Goal: Task Accomplishment & Management: Use online tool/utility

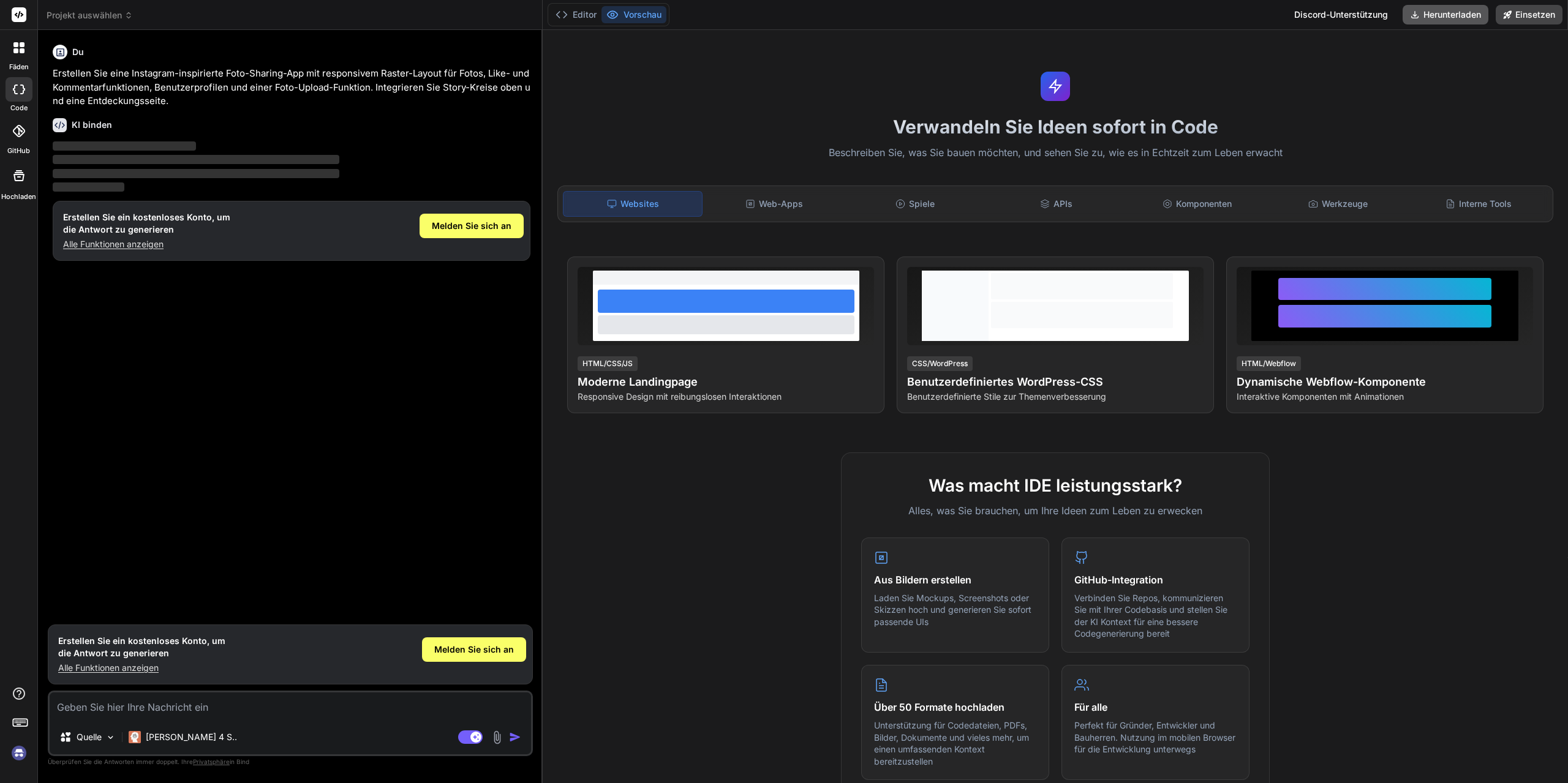
click at [1427, 13] on font "Herunterladen" at bounding box center [1452, 14] width 57 height 10
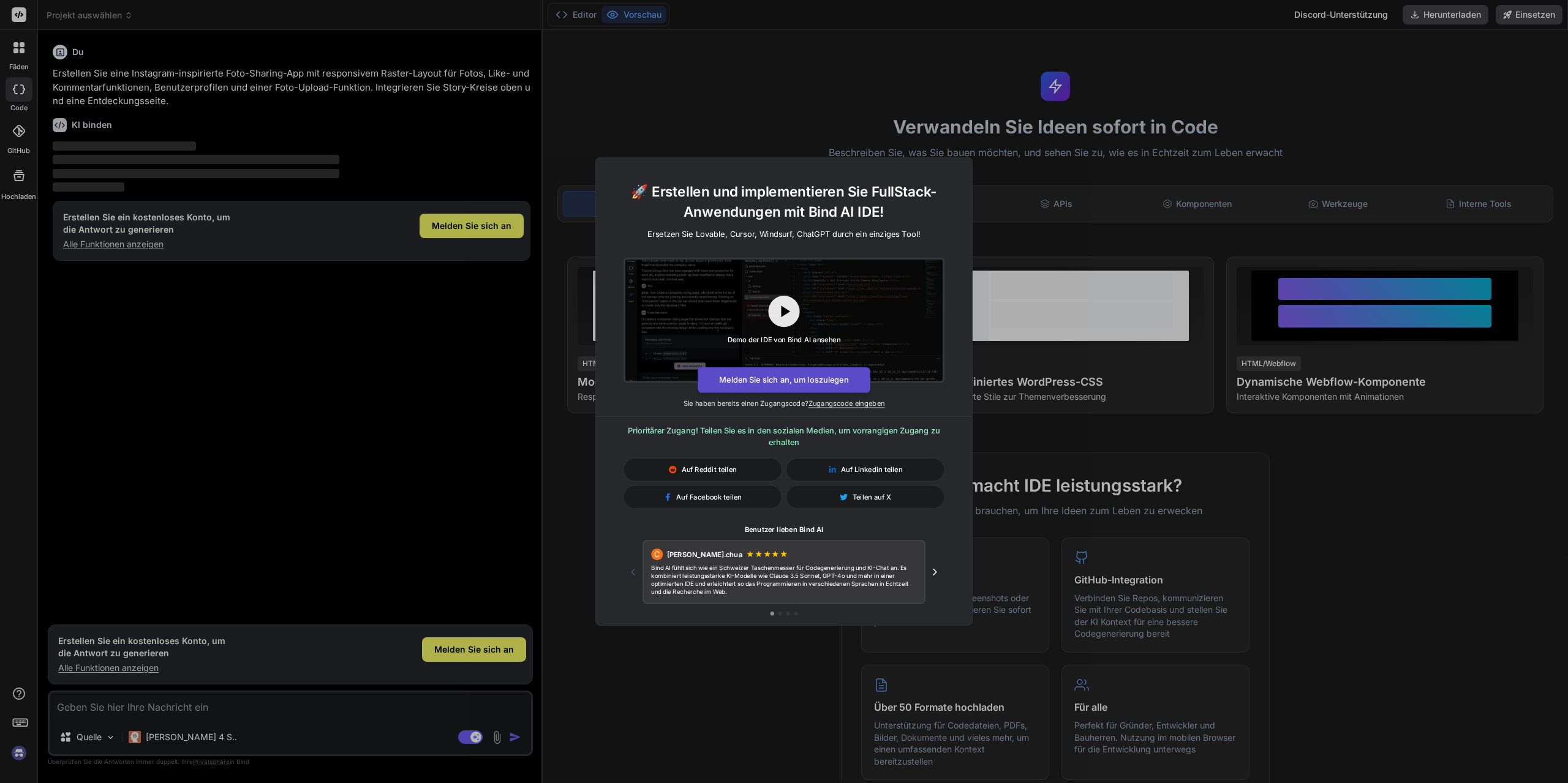
click at [800, 375] on font "Melden Sie sich an, um loszulegen" at bounding box center [783, 380] width 129 height 10
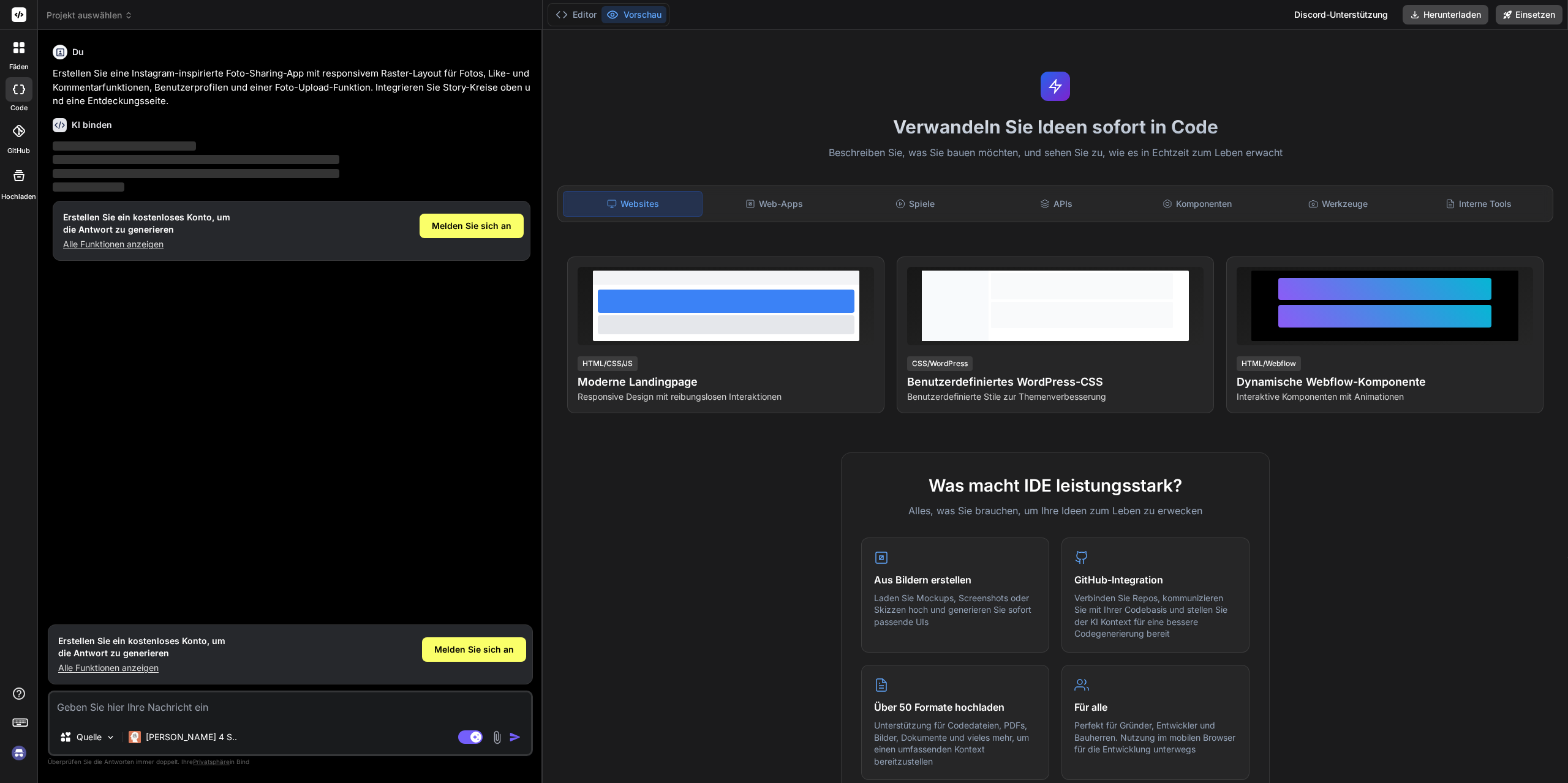
click at [20, 137] on icon at bounding box center [19, 131] width 13 height 13
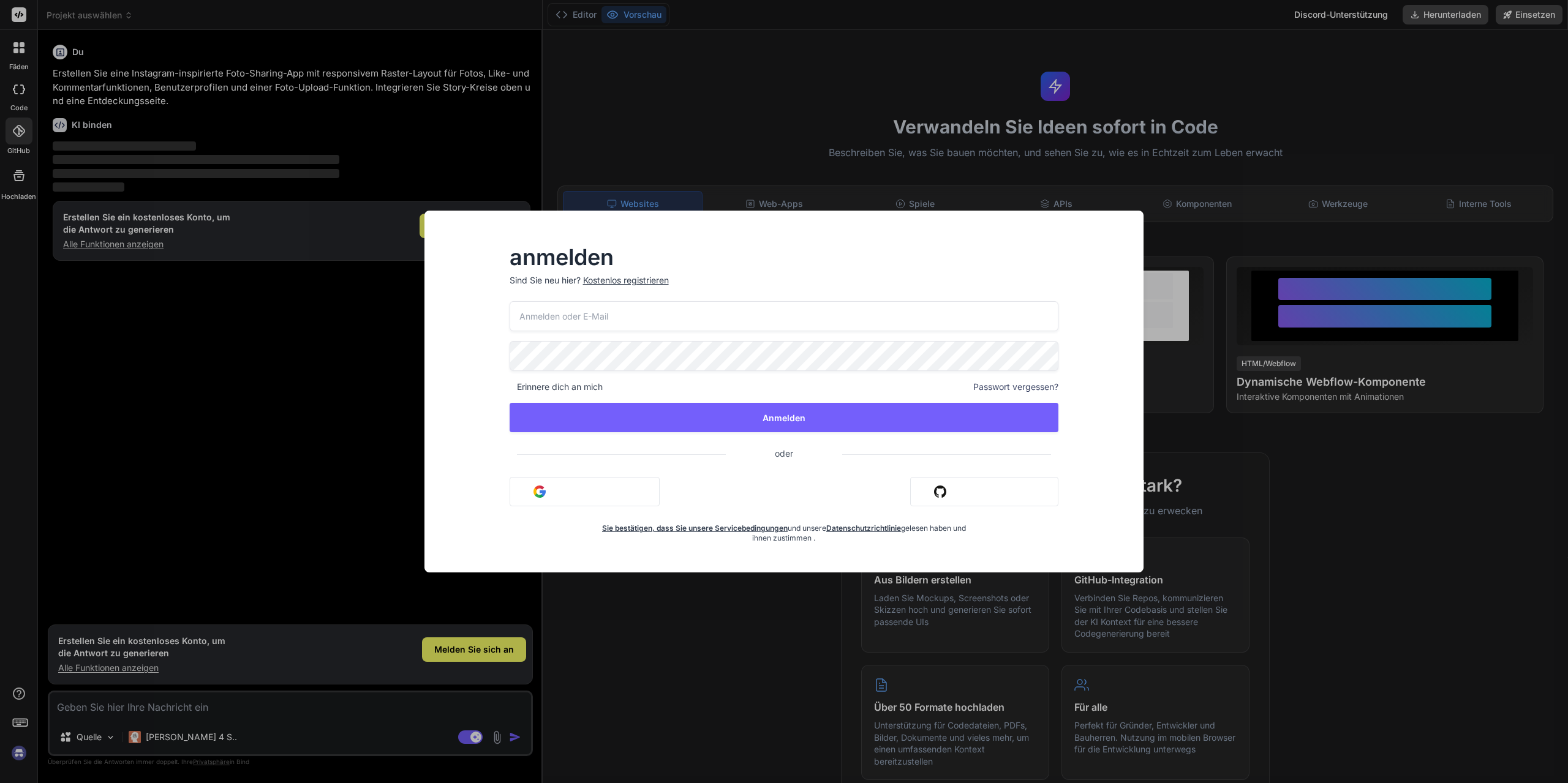
click at [24, 52] on div "anmelden Sind Sie neu hier? Kostenlos registrieren Erinnere dich an mich Passwo…" at bounding box center [784, 391] width 1568 height 783
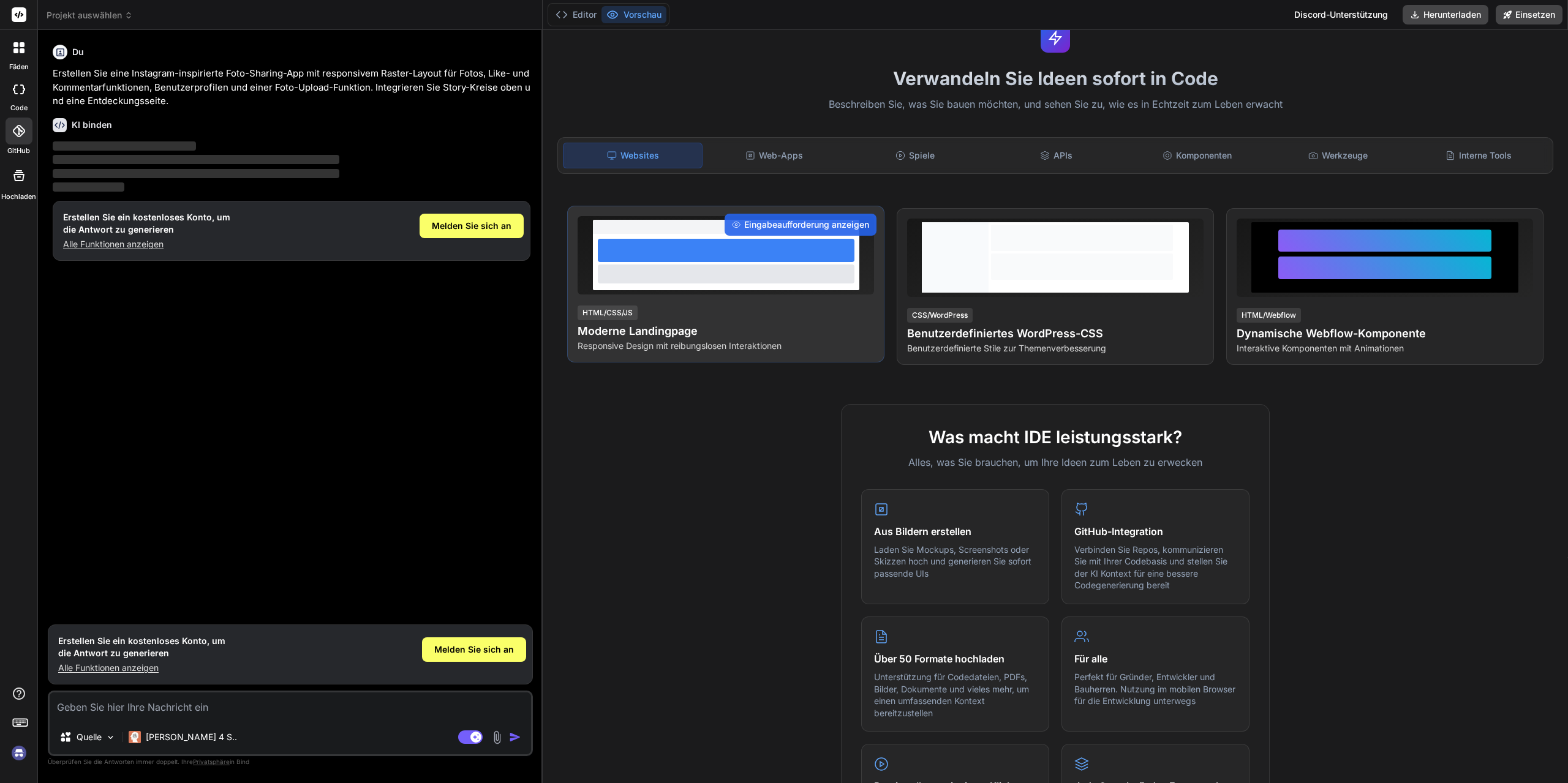
scroll to position [45, 0]
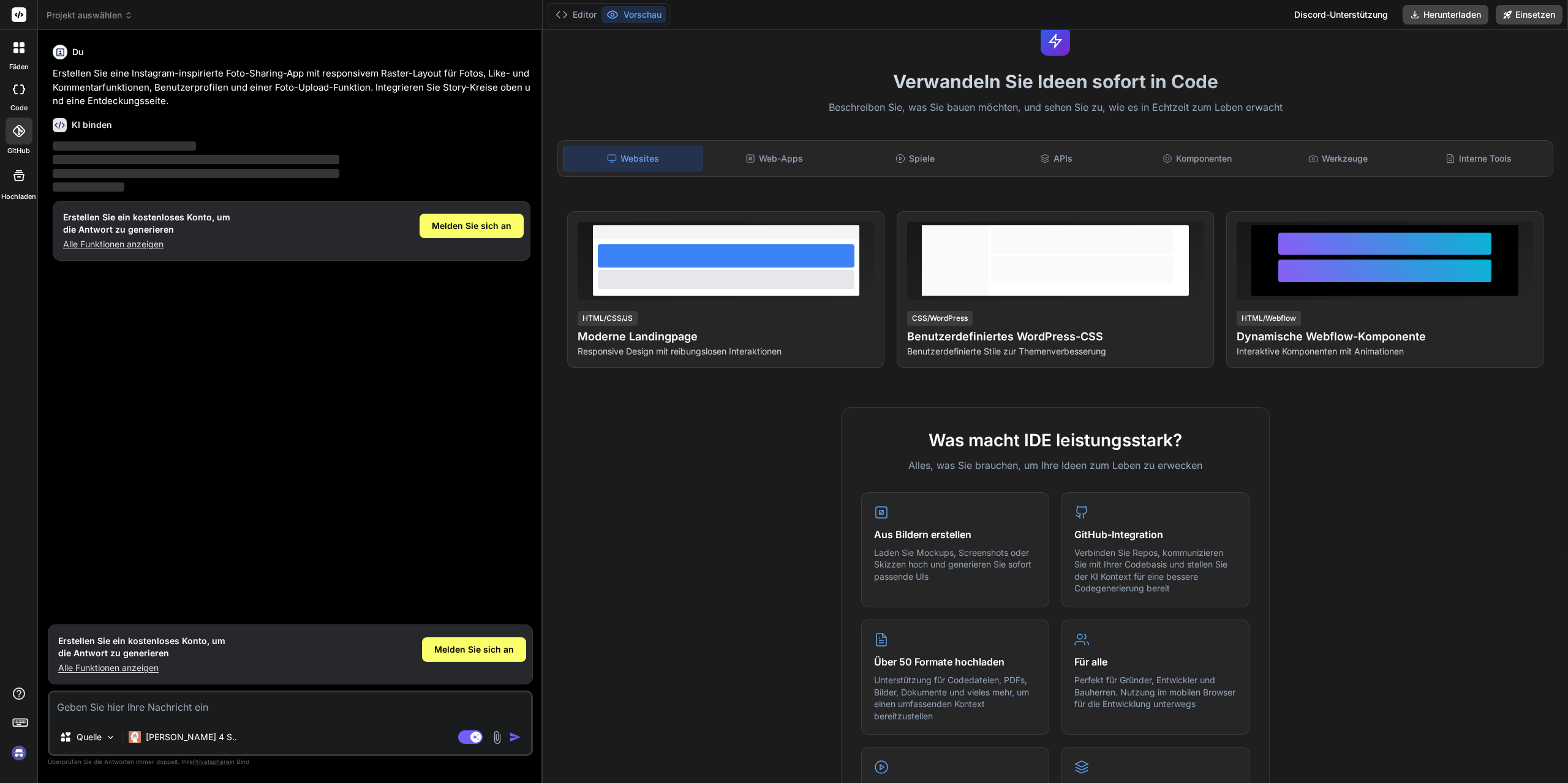
click at [17, 190] on div at bounding box center [19, 176] width 30 height 30
click at [6, 56] on div at bounding box center [19, 48] width 26 height 26
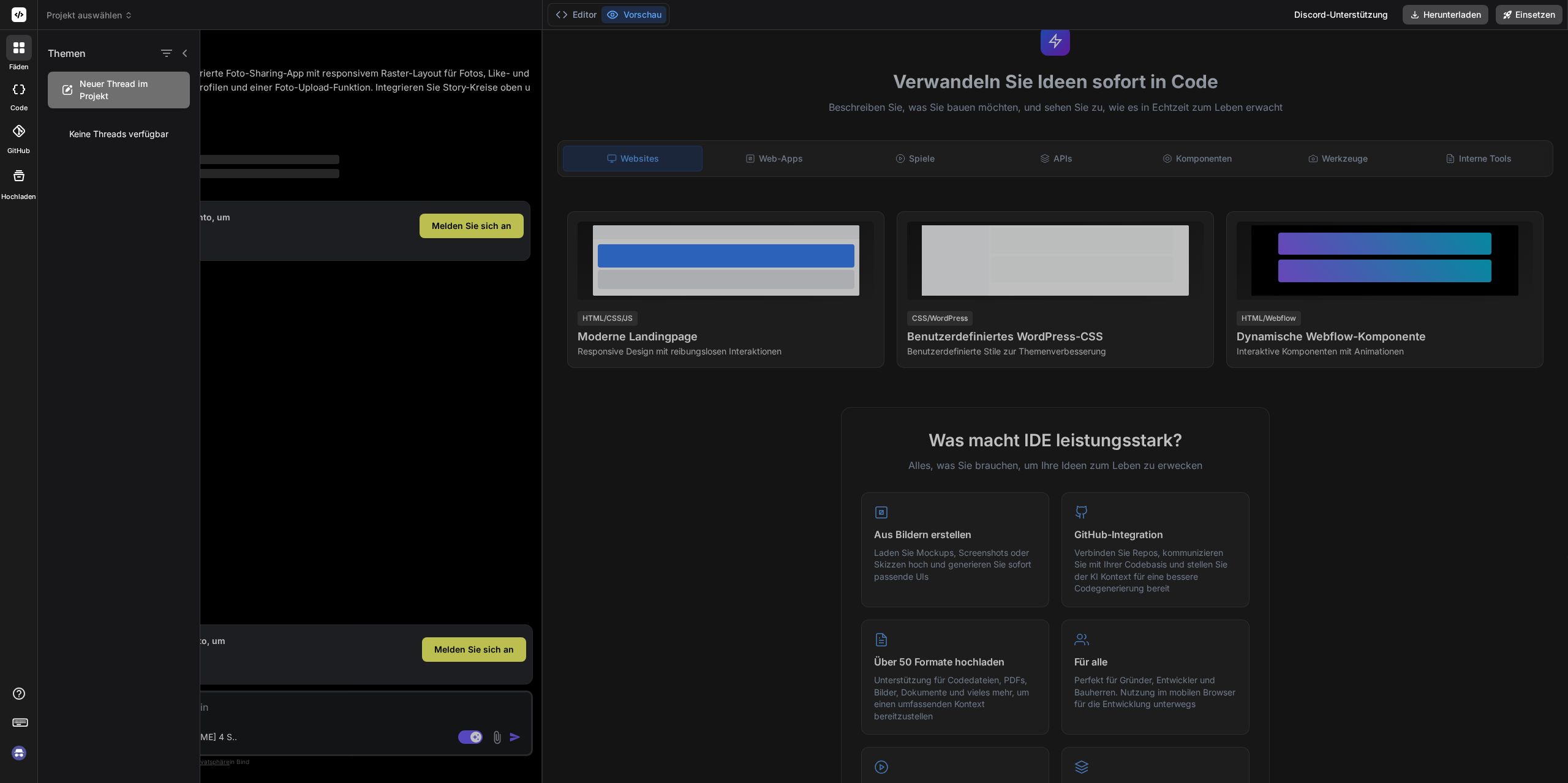
click at [147, 101] on font "Neuer Thread im Projekt" at bounding box center [114, 89] width 68 height 23
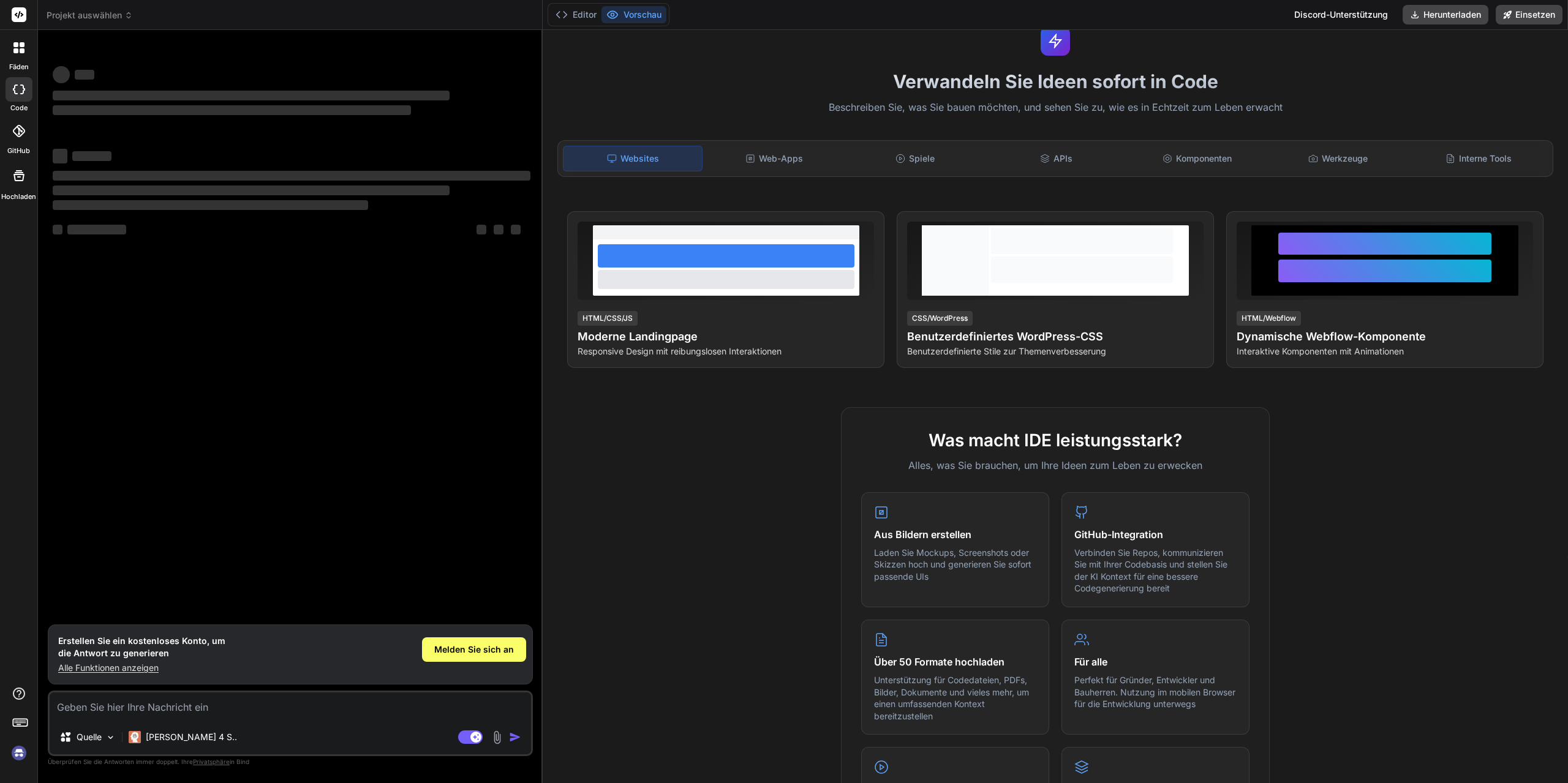
type textarea "x"
